Goal: Information Seeking & Learning: Check status

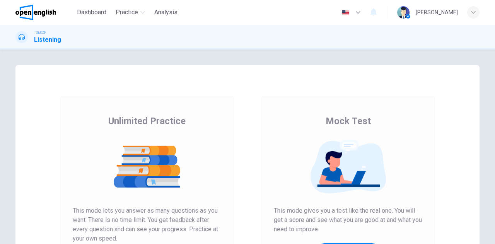
click at [353, 14] on icon "button" at bounding box center [357, 12] width 9 height 9
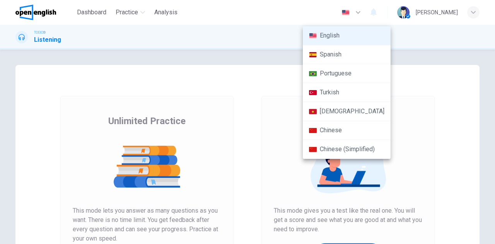
click at [344, 14] on div at bounding box center [247, 122] width 495 height 244
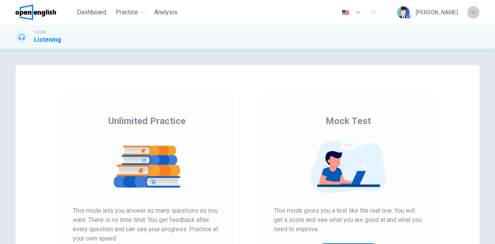
click at [472, 13] on icon "button" at bounding box center [473, 12] width 5 height 5
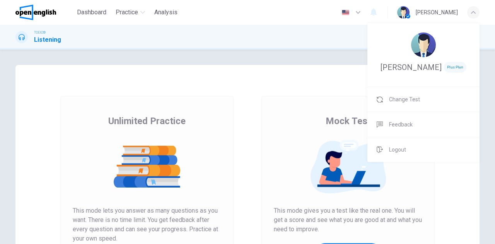
click at [472, 13] on div at bounding box center [247, 122] width 495 height 244
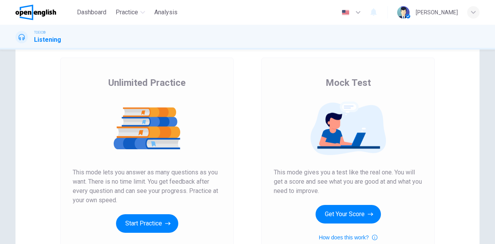
scroll to position [60, 0]
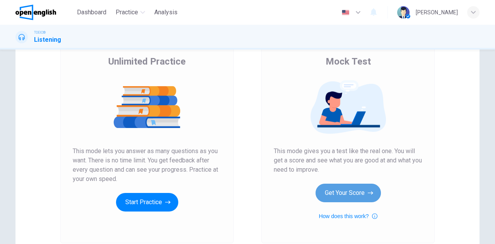
click at [336, 190] on button "Get Your Score" at bounding box center [348, 193] width 65 height 19
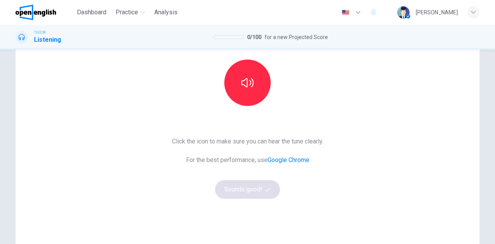
scroll to position [0, 0]
